Goal: Transaction & Acquisition: Purchase product/service

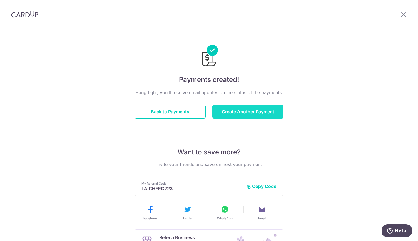
click at [223, 109] on button "Create Another Payment" at bounding box center [247, 112] width 71 height 14
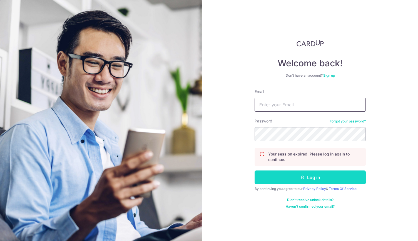
type input "chuaroger74@gmail.com"
click at [311, 177] on button "Log in" at bounding box center [309, 178] width 111 height 14
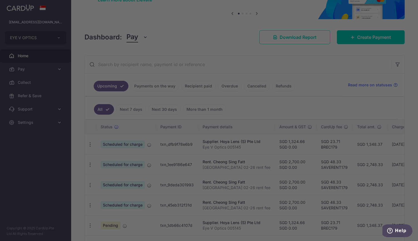
scroll to position [52, 0]
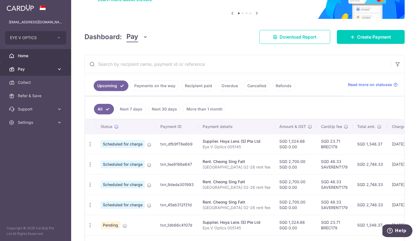
click at [61, 69] on icon at bounding box center [60, 69] width 6 height 6
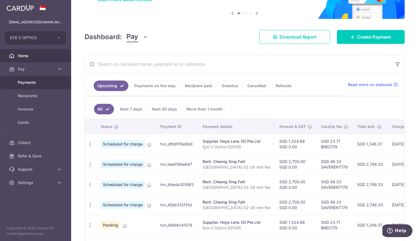
click at [47, 83] on span "Payments" at bounding box center [36, 83] width 37 height 6
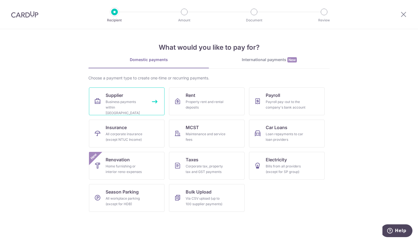
click at [119, 99] on div "Business payments within [GEOGRAPHIC_DATA]" at bounding box center [126, 107] width 40 height 17
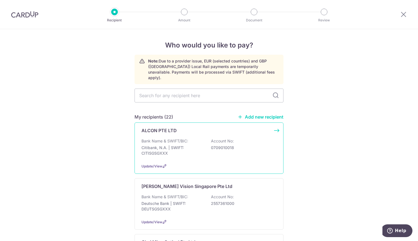
scroll to position [32, 0]
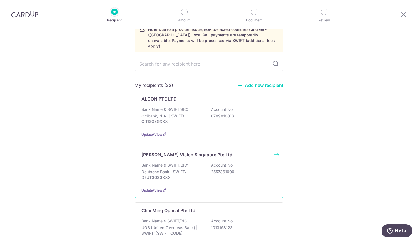
click at [207, 151] on p "Carl Zeiss Vision Singapore Pte Ltd" at bounding box center [186, 154] width 91 height 7
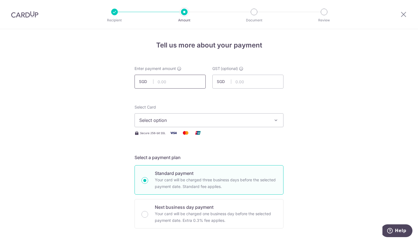
click at [175, 82] on input "text" at bounding box center [169, 82] width 71 height 14
type input "3,219.38"
click at [233, 117] on span "Select option" at bounding box center [203, 120] width 129 height 7
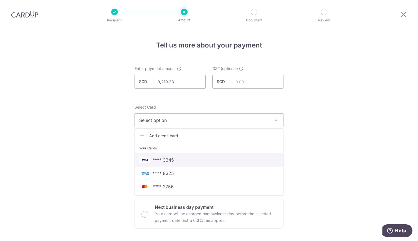
click at [221, 160] on span "**** 3345" at bounding box center [208, 160] width 139 height 7
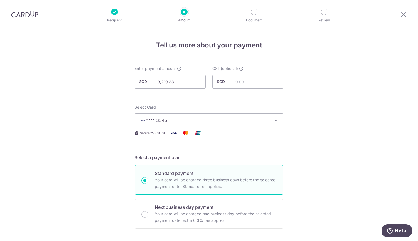
scroll to position [100, 0]
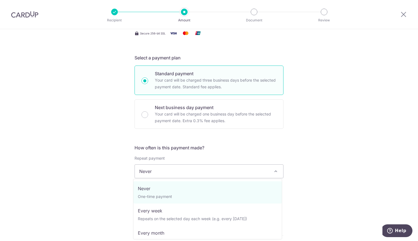
click at [260, 169] on span "Never" at bounding box center [209, 171] width 148 height 13
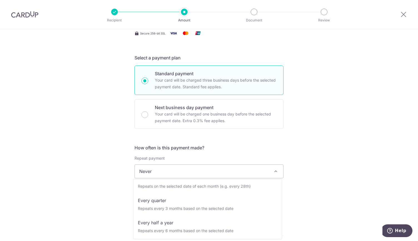
scroll to position [55, 0]
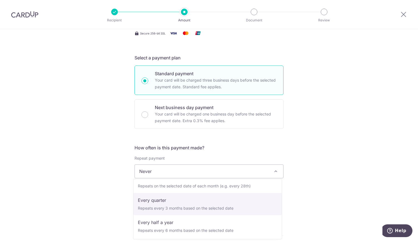
select select "4"
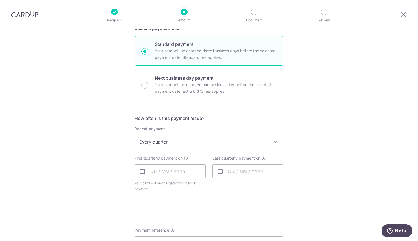
scroll to position [129, 0]
click at [150, 174] on input "text" at bounding box center [169, 172] width 71 height 14
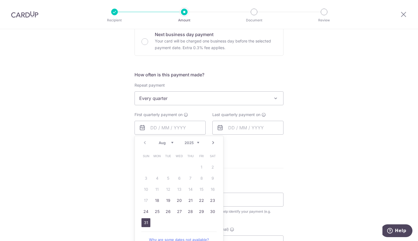
click at [143, 222] on link "31" at bounding box center [145, 222] width 9 height 9
type input "[DATE]"
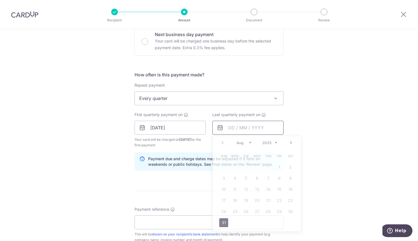
click at [230, 131] on input "text" at bounding box center [247, 128] width 71 height 14
click at [247, 141] on select "Aug Sep Oct Nov Dec" at bounding box center [243, 143] width 15 height 4
click at [254, 211] on link "31" at bounding box center [256, 211] width 9 height 9
type input "[DATE]"
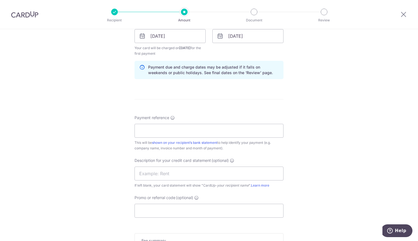
scroll to position [263, 0]
click at [221, 134] on input "Payment reference" at bounding box center [208, 132] width 149 height 14
type input "Eye V Optics 105907171"
click at [173, 175] on input "text" at bounding box center [208, 175] width 149 height 14
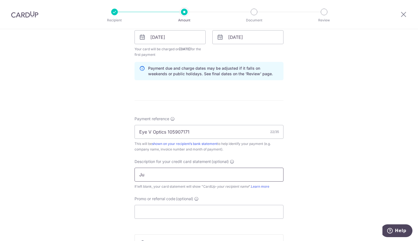
type input "J"
type input "Zeiss [DATE]"
click at [182, 212] on input "Promo or referral code (optional)" at bounding box center [208, 212] width 149 height 14
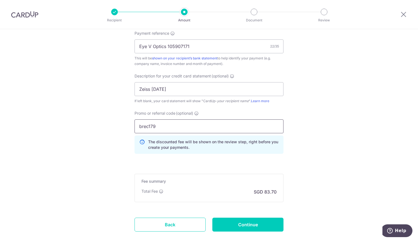
scroll to position [350, 0]
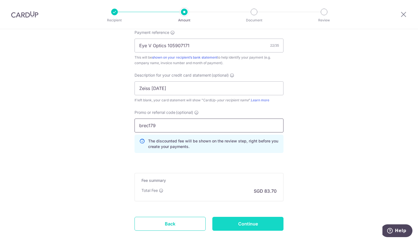
type input "brec179"
click at [244, 220] on input "Continue" at bounding box center [247, 224] width 71 height 14
type input "Create Schedule"
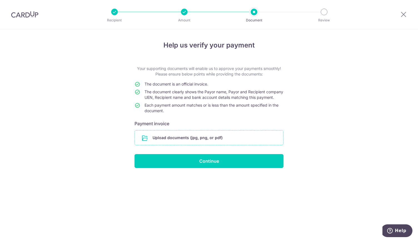
click at [219, 140] on input "file" at bounding box center [209, 138] width 148 height 14
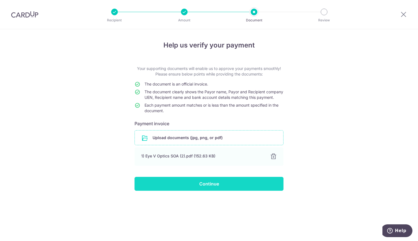
click at [226, 189] on input "Continue" at bounding box center [208, 184] width 149 height 14
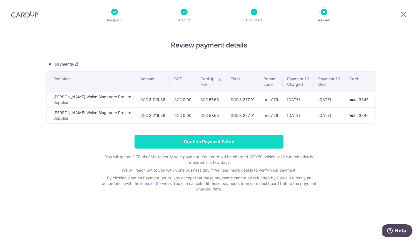
click at [204, 140] on input "Confirm Payment Setup" at bounding box center [208, 142] width 149 height 14
